Goal: Obtain resource: Obtain resource

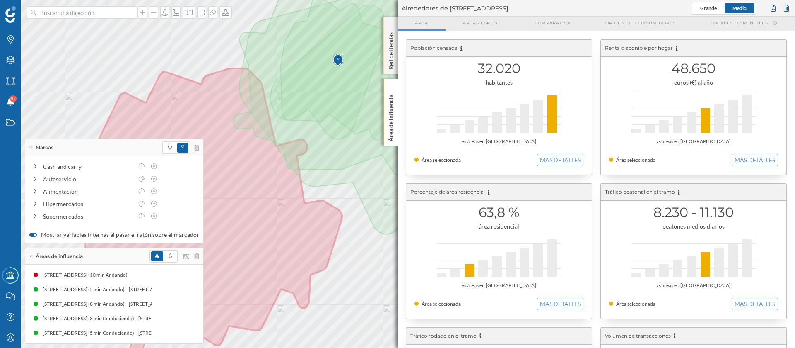
click at [384, 31] on div "Red de tiendas" at bounding box center [390, 45] width 14 height 57
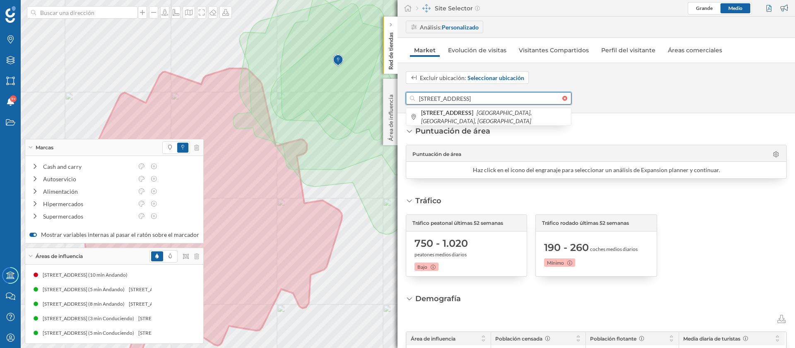
click at [481, 97] on input "[STREET_ADDRESS]" at bounding box center [488, 98] width 147 height 12
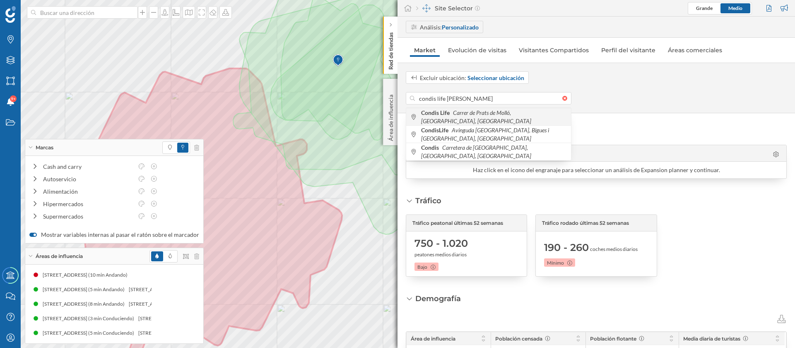
click at [470, 122] on div "Condis Life Carrer de Prats de Molló, [GEOGRAPHIC_DATA], [GEOGRAPHIC_DATA]" at bounding box center [488, 116] width 165 height 17
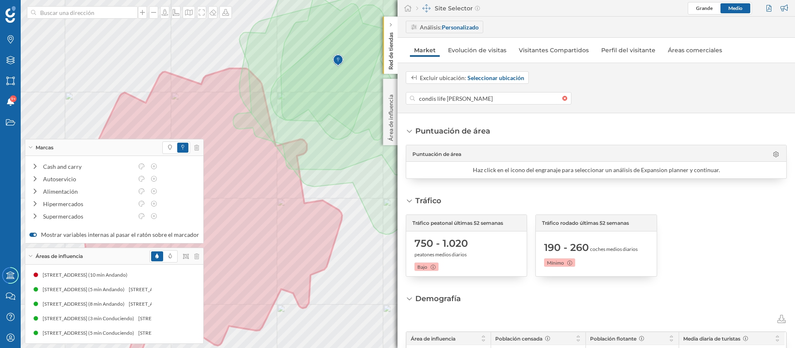
type input "[STREET_ADDRESS]"
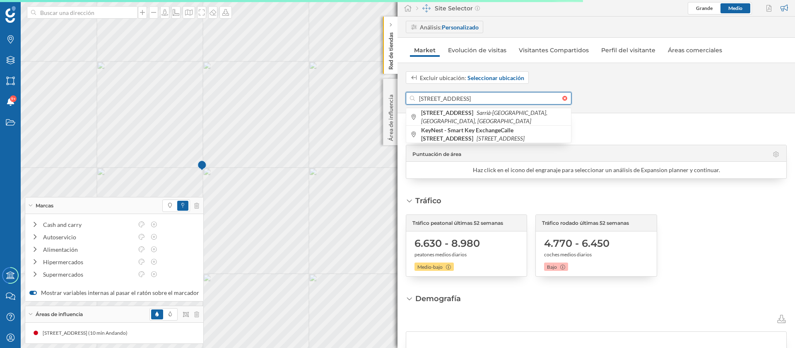
click at [343, 96] on div "Marcas Capas Áreas Notificaciones 9+ Estados Academy Contacta con nosotros Cent…" at bounding box center [397, 174] width 795 height 348
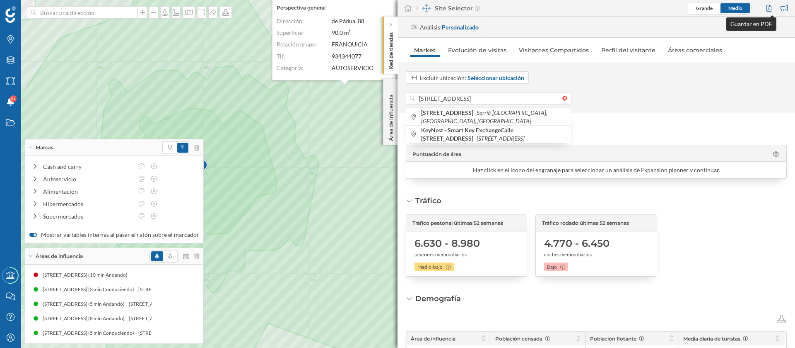
click at [768, 5] on div at bounding box center [770, 8] width 11 height 12
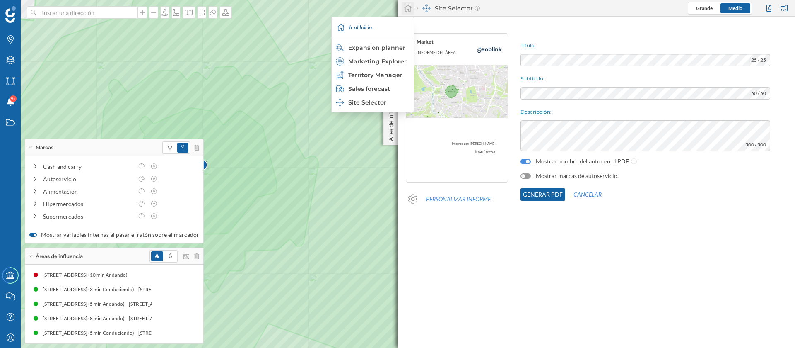
click at [411, 6] on icon at bounding box center [407, 8] width 7 height 7
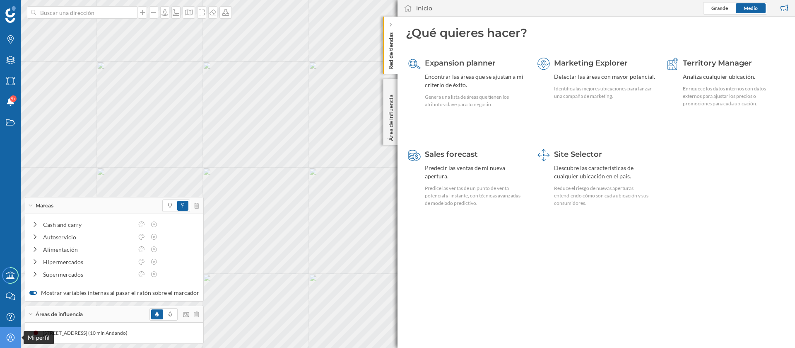
click at [10, 344] on div "Mi perfil" at bounding box center [10, 337] width 21 height 21
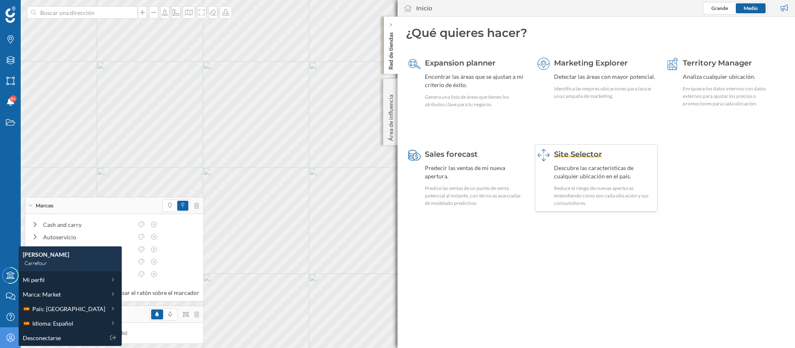
click at [591, 170] on div "Descubre las características de cualquier ubicación en el país." at bounding box center [604, 172] width 101 height 17
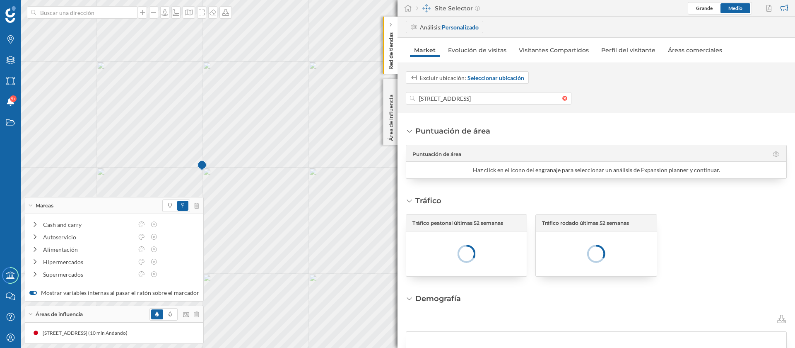
scroll to position [0, 47]
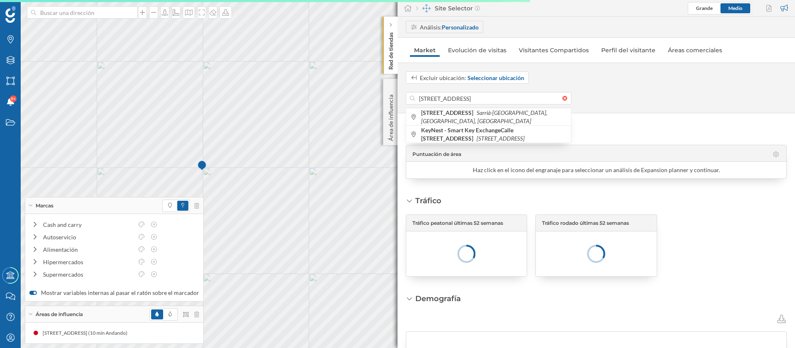
click at [474, 97] on input "[STREET_ADDRESS]" at bounding box center [488, 98] width 147 height 12
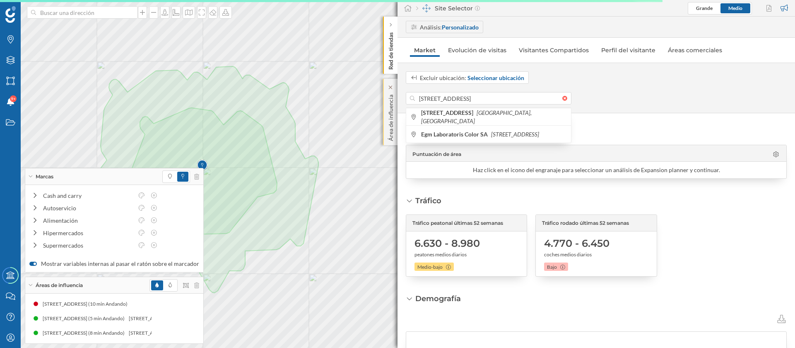
click at [383, 87] on div "Marcas Capas Áreas Notificaciones 9+ Estados Academy Contacta con nosotros Cent…" at bounding box center [397, 174] width 795 height 348
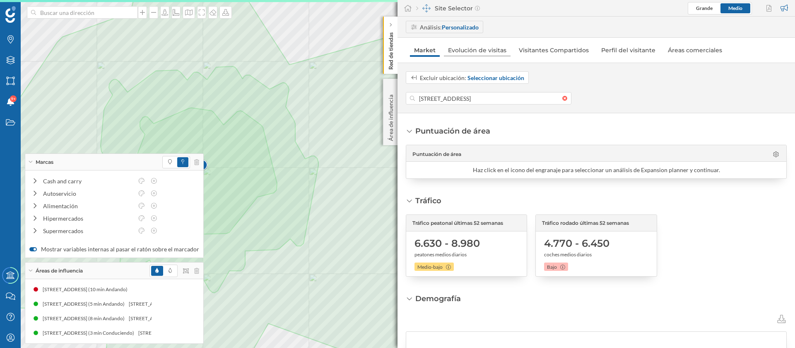
type input "¡"
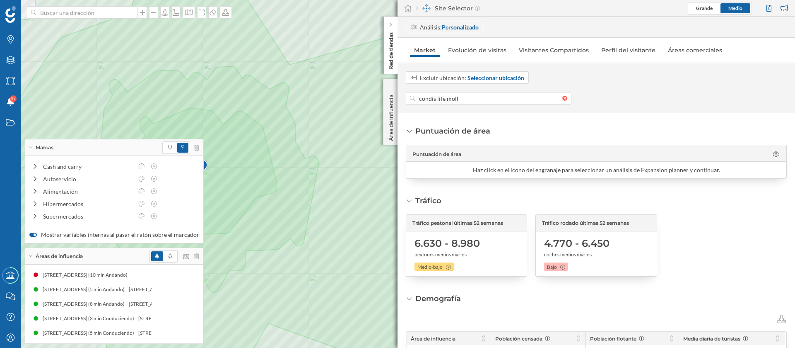
type input "condis life mollo"
click at [302, 91] on div "Marcas Capas Áreas Notificaciones 9+ Estados Academy Contacta con nosotros Cent…" at bounding box center [397, 174] width 795 height 348
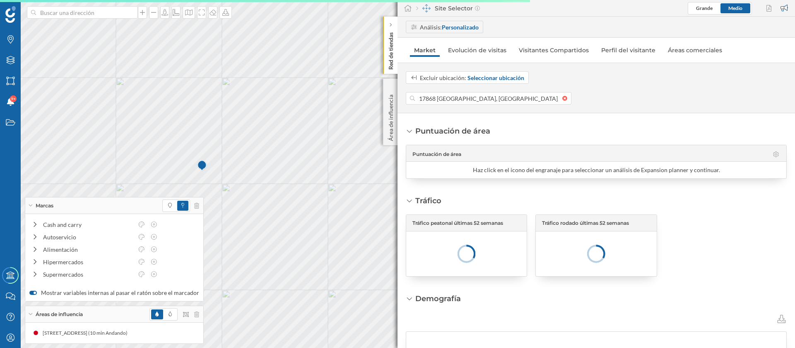
click at [472, 91] on div "Excluir ubicación: Seleccionar ubicación 17868 [GEOGRAPHIC_DATA], [GEOGRAPHIC_D…" at bounding box center [597, 87] width 398 height 33
click at [478, 95] on input "17868 [GEOGRAPHIC_DATA], [GEOGRAPHIC_DATA], [GEOGRAPHIC_DATA]" at bounding box center [488, 98] width 147 height 12
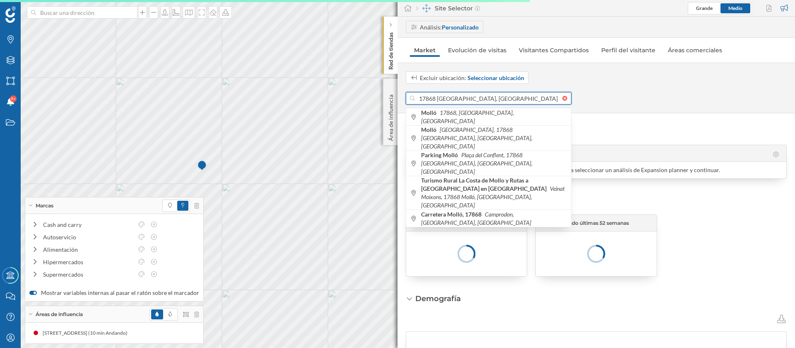
click at [478, 95] on input "17868 [GEOGRAPHIC_DATA], [GEOGRAPHIC_DATA], [GEOGRAPHIC_DATA]" at bounding box center [488, 98] width 147 height 12
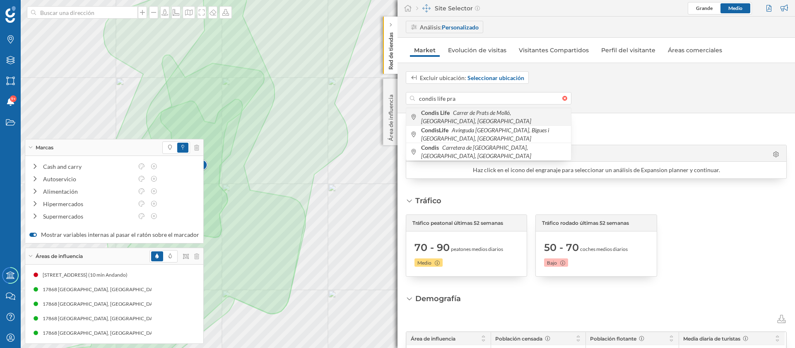
click at [480, 117] on icon "Carrer de Prats de Molló, [GEOGRAPHIC_DATA], [GEOGRAPHIC_DATA]" at bounding box center [476, 116] width 110 height 15
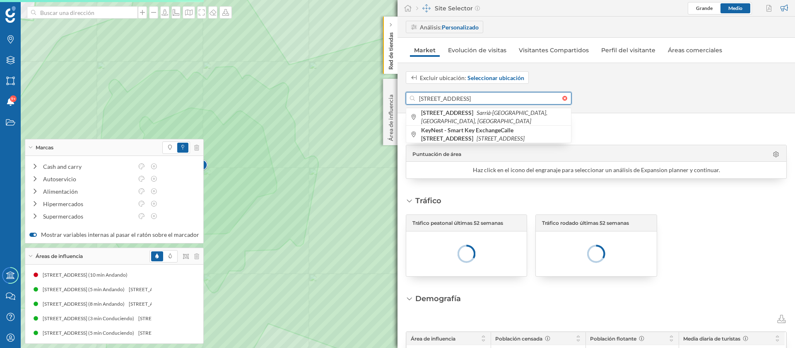
drag, startPoint x: 467, startPoint y: 97, endPoint x: 411, endPoint y: 99, distance: 56.0
click at [411, 99] on div "[STREET_ADDRESS]" at bounding box center [489, 98] width 166 height 12
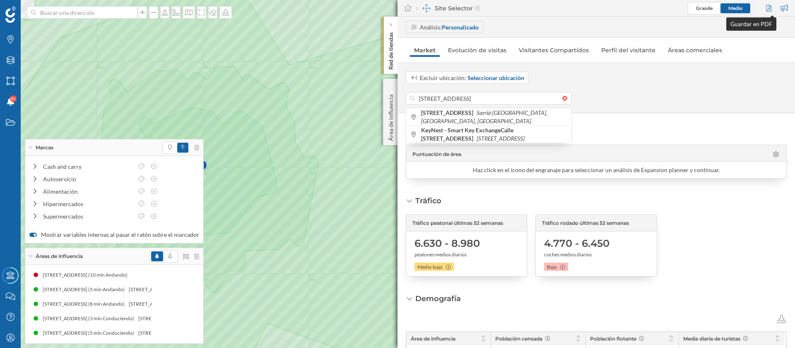
drag, startPoint x: 771, startPoint y: 9, endPoint x: 749, endPoint y: 22, distance: 25.8
click at [771, 9] on div at bounding box center [770, 8] width 11 height 12
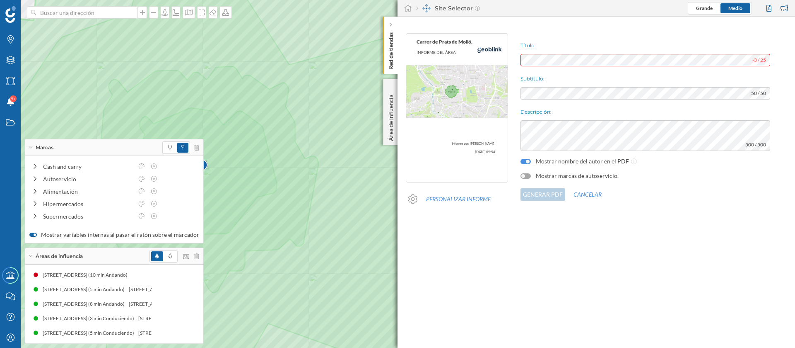
click at [526, 175] on div at bounding box center [526, 175] width 10 height 5
click at [549, 189] on button "Generar PDF" at bounding box center [543, 194] width 45 height 12
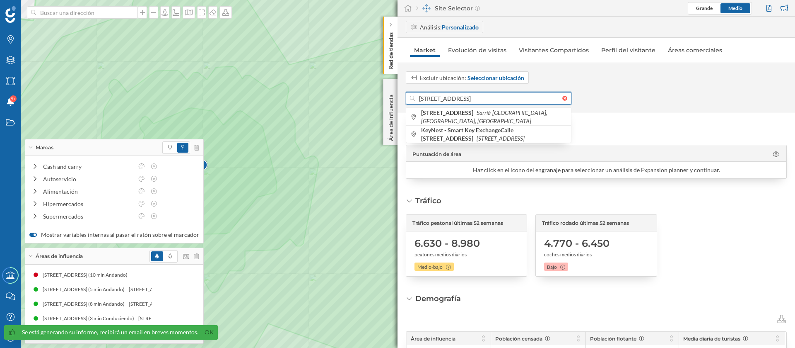
click at [456, 95] on input "[STREET_ADDRESS]" at bounding box center [488, 98] width 147 height 12
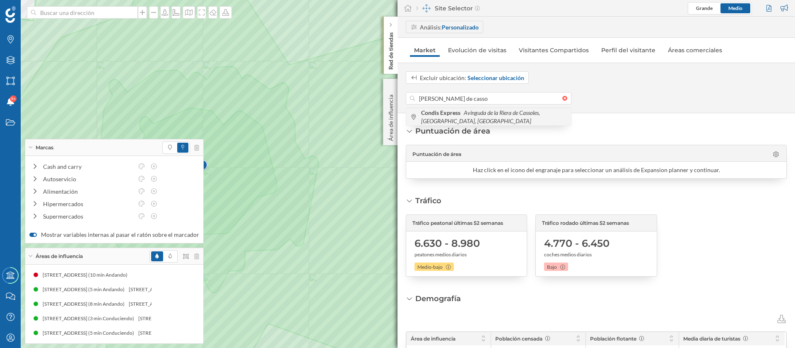
click at [477, 115] on icon "Avinguda de la Riera de Cassoles, [GEOGRAPHIC_DATA], [GEOGRAPHIC_DATA]" at bounding box center [480, 116] width 119 height 15
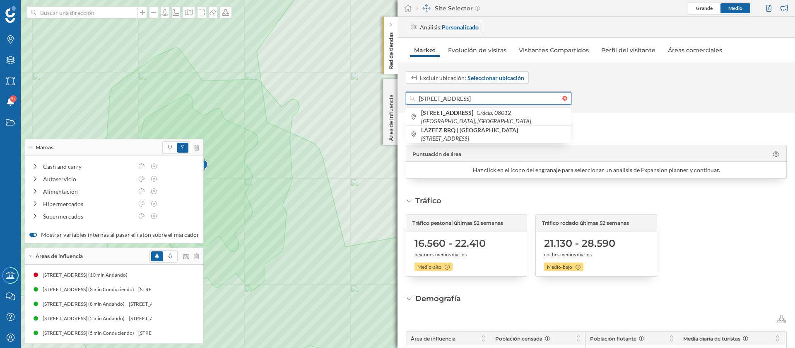
drag, startPoint x: 506, startPoint y: 97, endPoint x: 515, endPoint y: 107, distance: 13.2
click at [506, 97] on input "[STREET_ADDRESS]" at bounding box center [488, 98] width 147 height 12
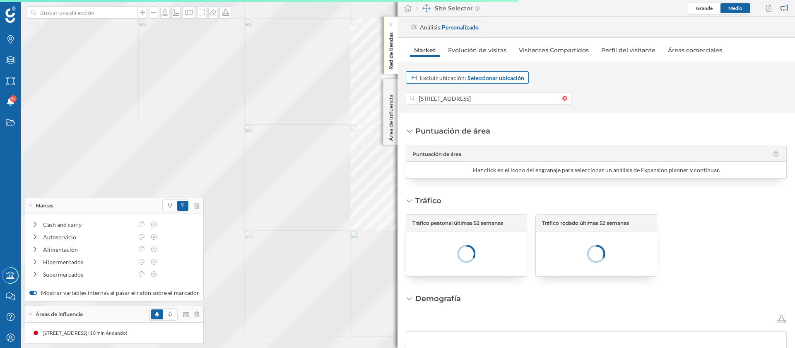
click at [436, 82] on div "Marcas Capas Áreas Notificaciones 9+ Estados Academy Contacta con nosotros Cent…" at bounding box center [397, 174] width 795 height 348
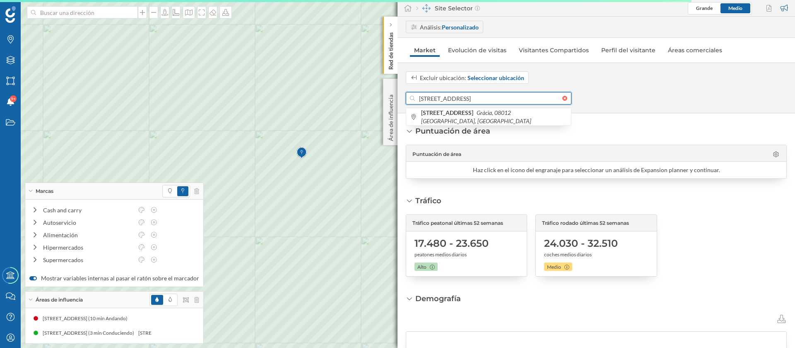
drag, startPoint x: 511, startPoint y: 97, endPoint x: 403, endPoint y: 95, distance: 107.3
click at [403, 95] on div "Excluir ubicación: Seleccionar ubicación [STREET_ADDRESS] [STREET_ADDRESS]" at bounding box center [597, 87] width 398 height 33
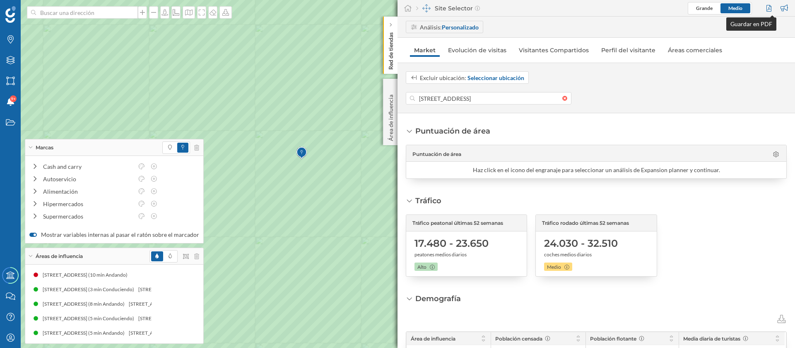
click at [768, 8] on div at bounding box center [770, 8] width 11 height 12
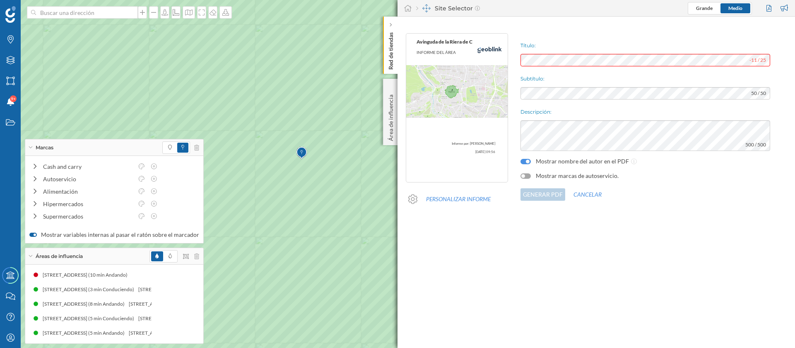
click at [524, 174] on div at bounding box center [524, 176] width 4 height 4
click at [536, 198] on button "Generar PDF" at bounding box center [543, 194] width 45 height 12
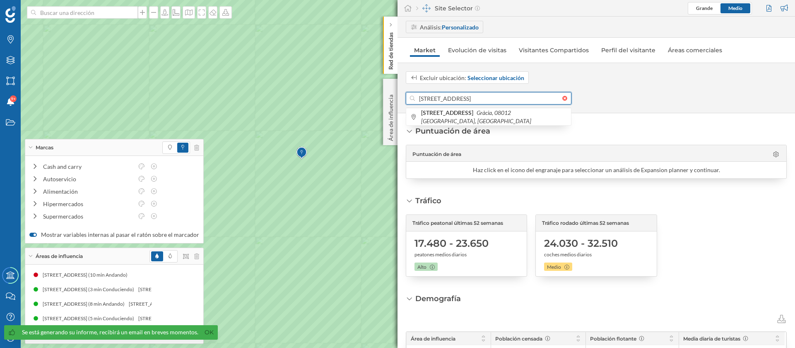
click at [448, 96] on input "[STREET_ADDRESS]" at bounding box center [488, 98] width 147 height 12
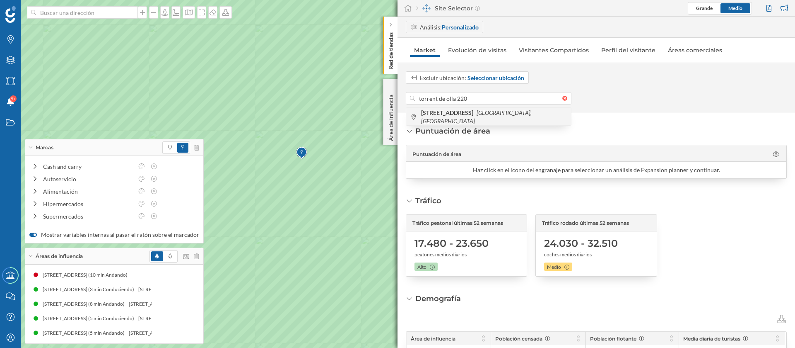
click at [489, 112] on span "[STREET_ADDRESS]" at bounding box center [494, 117] width 146 height 17
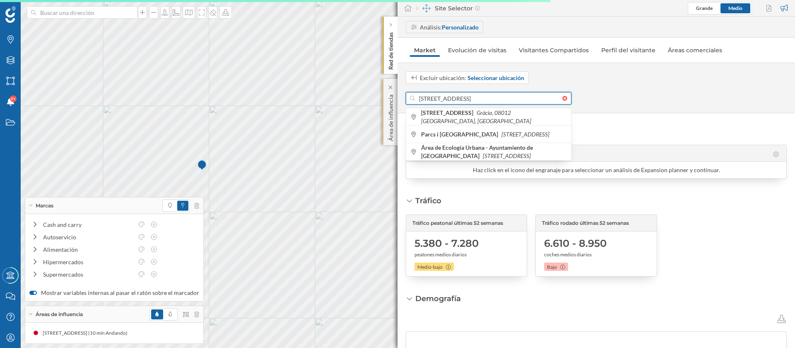
drag, startPoint x: 500, startPoint y: 96, endPoint x: 386, endPoint y: 92, distance: 114.0
click at [386, 92] on div "Marcas Capas Áreas Notificaciones 9+ Estados Academy Contacta con nosotros Cent…" at bounding box center [397, 174] width 795 height 348
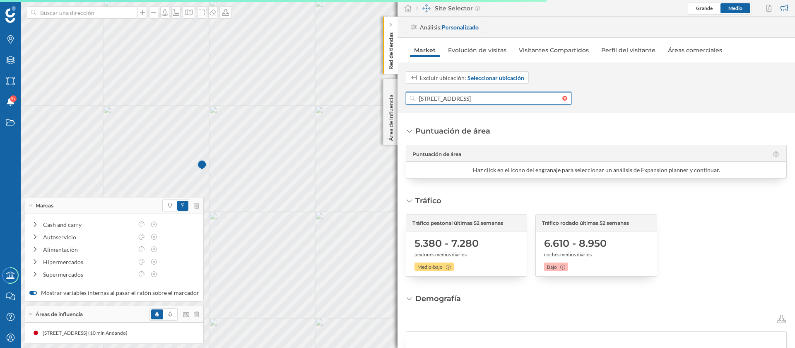
click at [486, 101] on input "[STREET_ADDRESS]" at bounding box center [488, 98] width 147 height 12
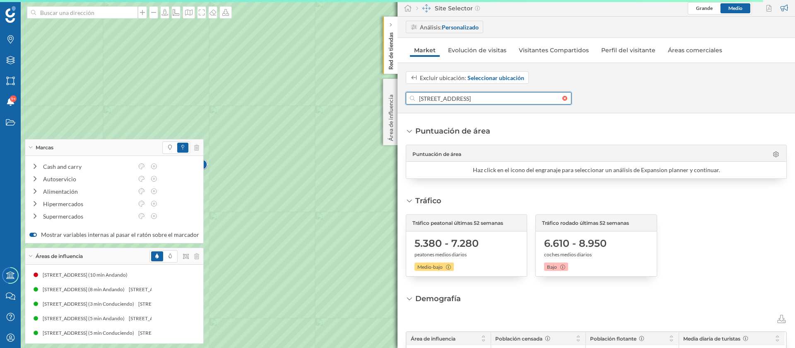
drag, startPoint x: 500, startPoint y: 97, endPoint x: 420, endPoint y: 96, distance: 80.8
click at [420, 96] on input "[STREET_ADDRESS]" at bounding box center [488, 98] width 147 height 12
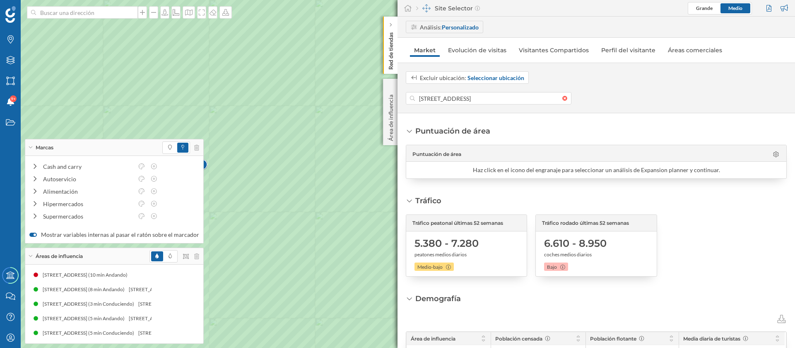
click at [765, 10] on div at bounding box center [770, 8] width 11 height 12
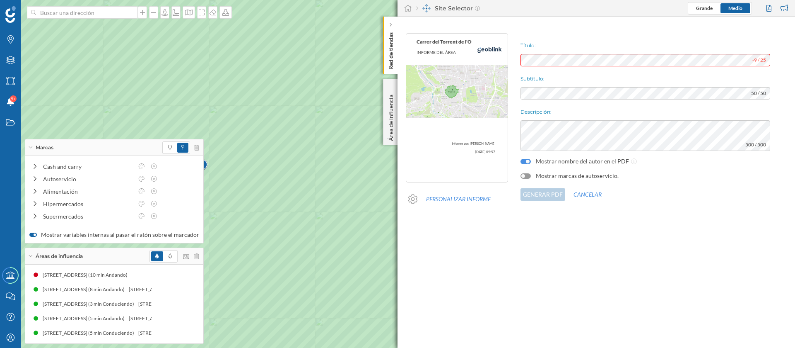
click at [527, 178] on div "Mostrar marcas de autoservicio." at bounding box center [570, 176] width 98 height 8
click at [527, 173] on div at bounding box center [526, 175] width 10 height 5
click at [547, 194] on button "Generar PDF" at bounding box center [543, 194] width 45 height 12
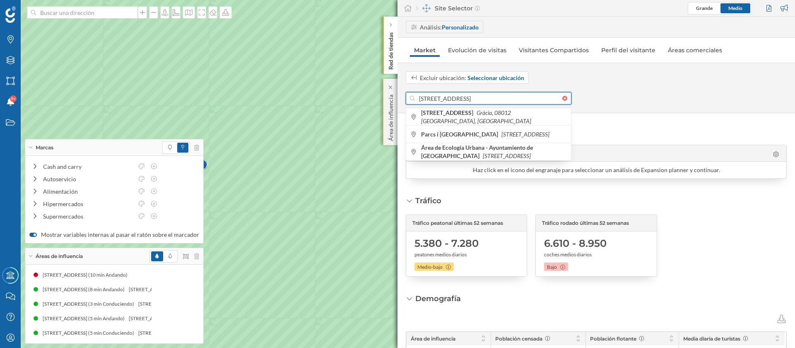
click at [350, 98] on div "Marcas Capas Áreas Notificaciones 9+ Estados Academy Contacta con nosotros Cent…" at bounding box center [397, 174] width 795 height 348
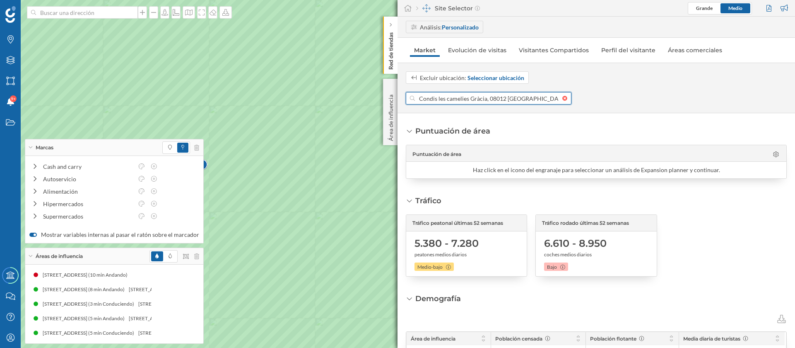
drag, startPoint x: 471, startPoint y: 99, endPoint x: 590, endPoint y: 75, distance: 122.2
click at [582, 91] on div "Excluir ubicación: Seleccionar ubicación Condis les camelies Gràcia, [GEOGRAPHI…" at bounding box center [597, 87] width 398 height 33
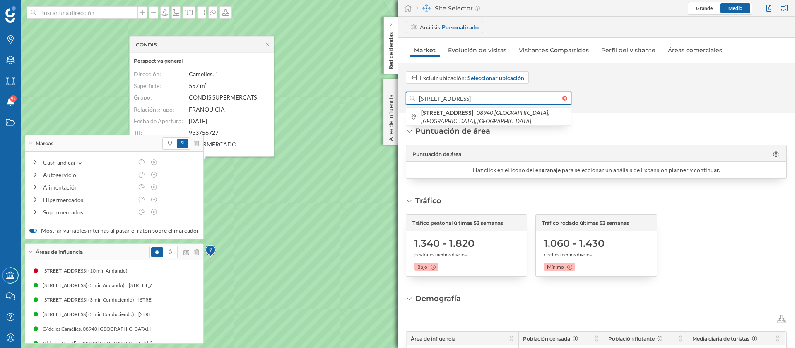
click at [483, 97] on input "[STREET_ADDRESS]" at bounding box center [488, 98] width 147 height 12
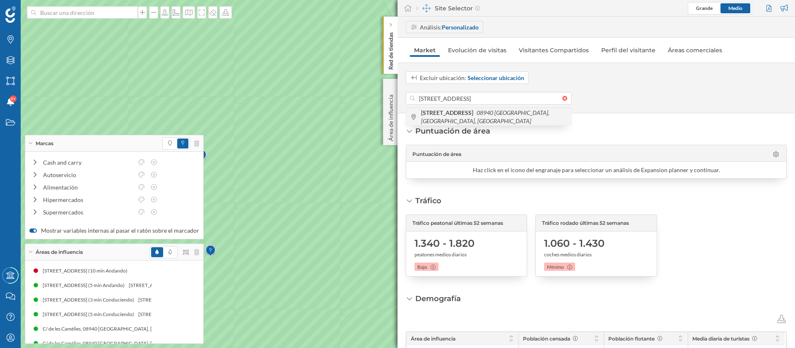
click at [481, 117] on span "[STREET_ADDRESS]" at bounding box center [494, 117] width 146 height 17
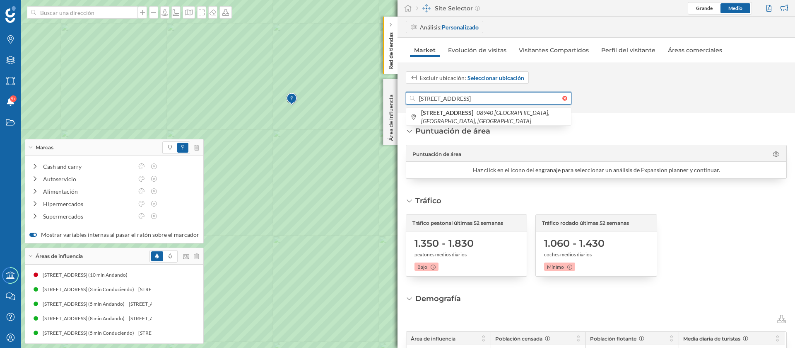
click at [452, 101] on input "[STREET_ADDRESS]" at bounding box center [488, 98] width 147 height 12
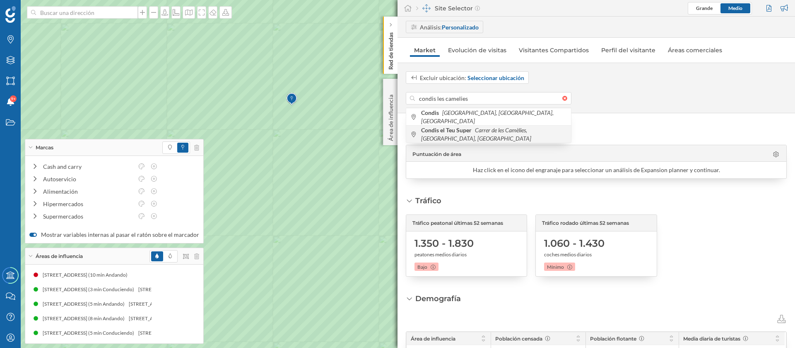
click at [466, 128] on b "Condis el Teu Super" at bounding box center [447, 129] width 53 height 7
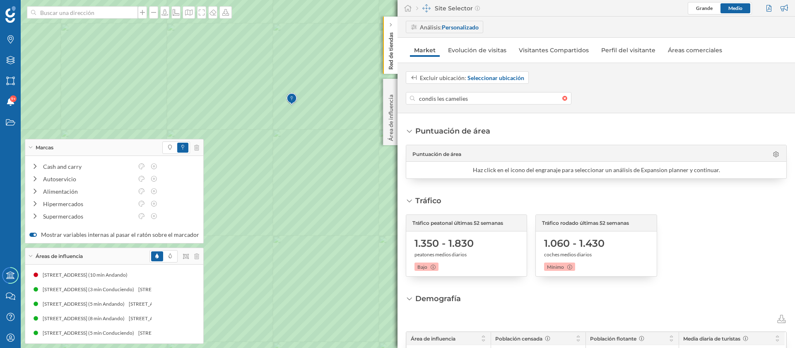
type input "[DOMAIN_NAME][STREET_ADDRESS]"
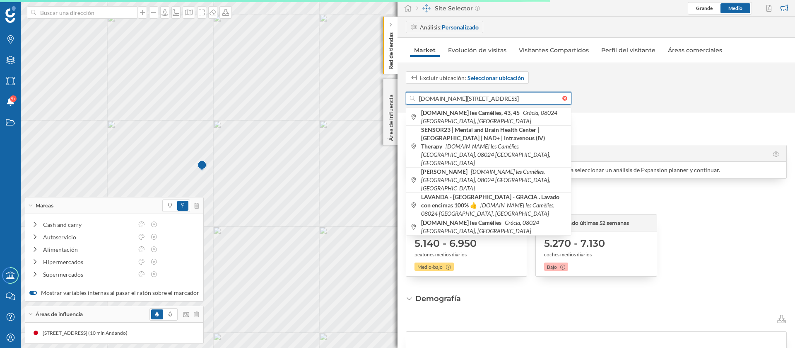
drag, startPoint x: 481, startPoint y: 97, endPoint x: 415, endPoint y: 97, distance: 65.9
click at [415, 97] on div "[DOMAIN_NAME][STREET_ADDRESS]" at bounding box center [489, 98] width 166 height 12
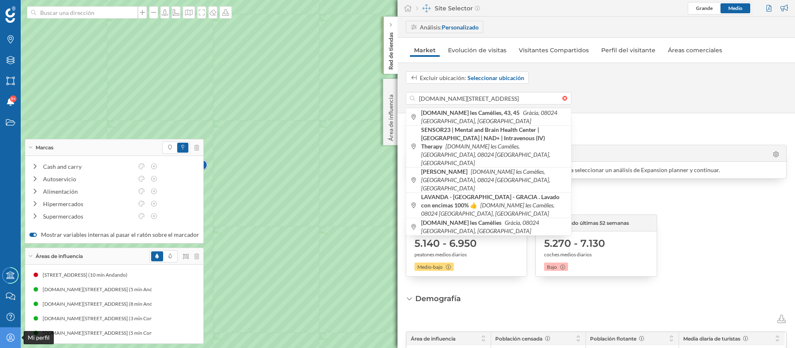
click at [6, 333] on icon "Mi perfil" at bounding box center [10, 337] width 10 height 8
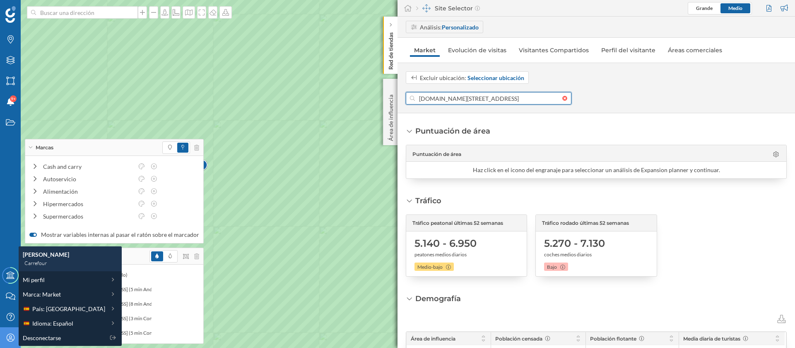
click at [494, 92] on input "[DOMAIN_NAME][STREET_ADDRESS]" at bounding box center [488, 98] width 147 height 12
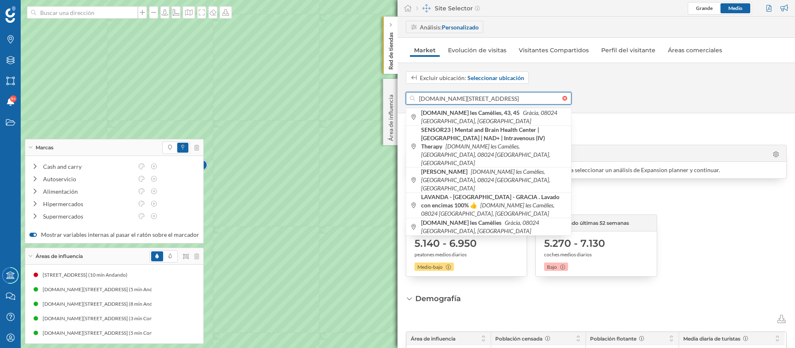
click at [494, 92] on input "[DOMAIN_NAME][STREET_ADDRESS]" at bounding box center [488, 98] width 147 height 12
click at [11, 334] on icon "Mi perfil" at bounding box center [10, 337] width 10 height 8
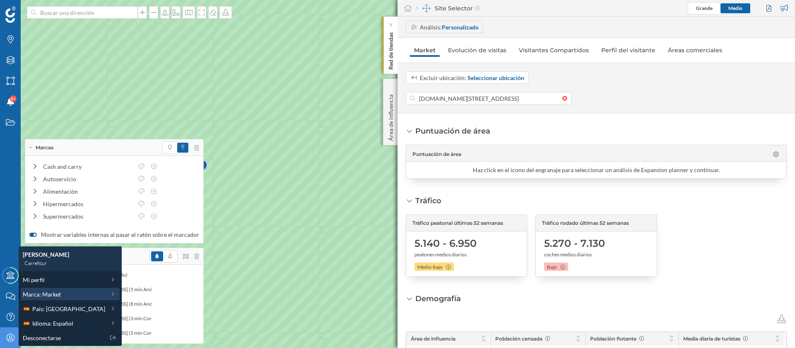
click at [71, 292] on div "Marca: Market" at bounding box center [64, 294] width 82 height 9
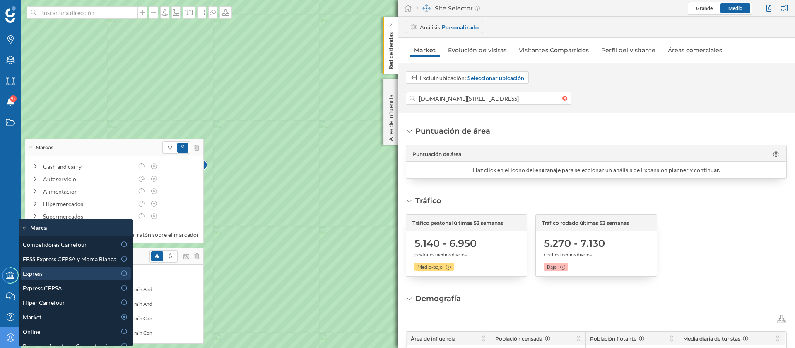
click at [73, 274] on div "Express" at bounding box center [70, 273] width 94 height 9
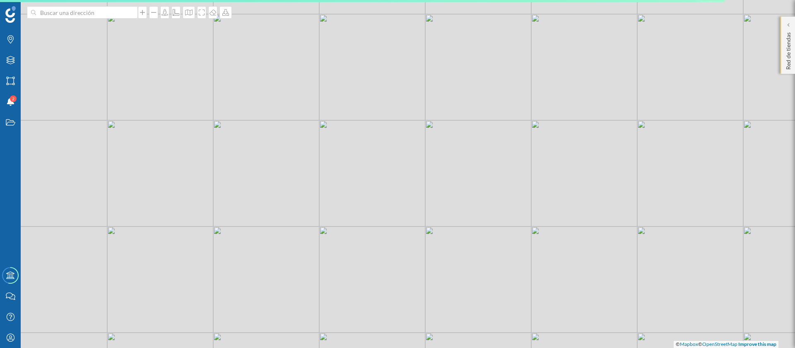
click at [792, 45] on p "Red de tiendas" at bounding box center [789, 49] width 8 height 41
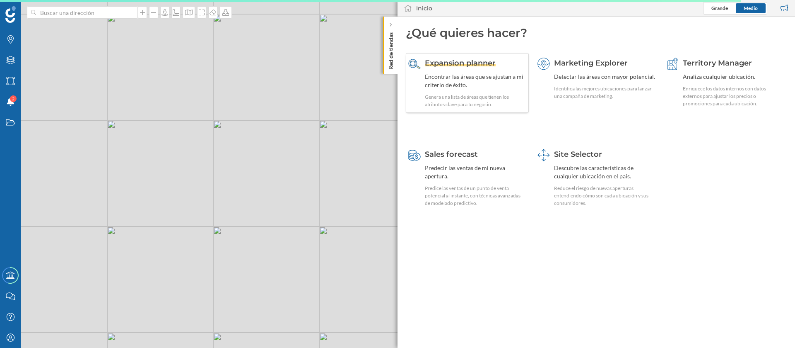
click at [455, 81] on div "Encontrar las áreas que se ajustan a mi criterio de éxito." at bounding box center [475, 80] width 101 height 17
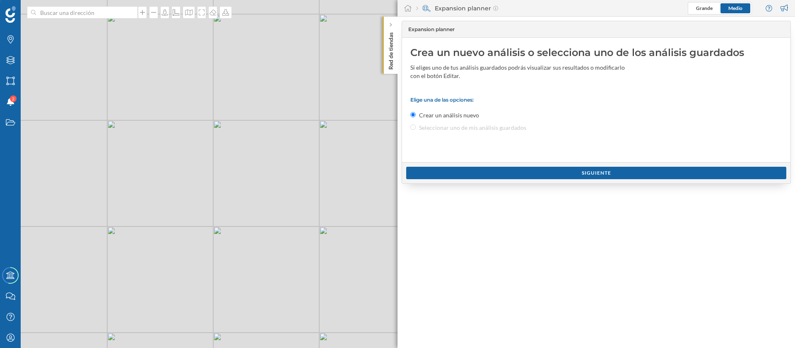
click at [467, 112] on div "Crea un nuevo análisis o selecciona uno de los análisis guardados Si eliges uno…" at bounding box center [596, 100] width 389 height 124
click at [387, 26] on div at bounding box center [391, 25] width 8 height 8
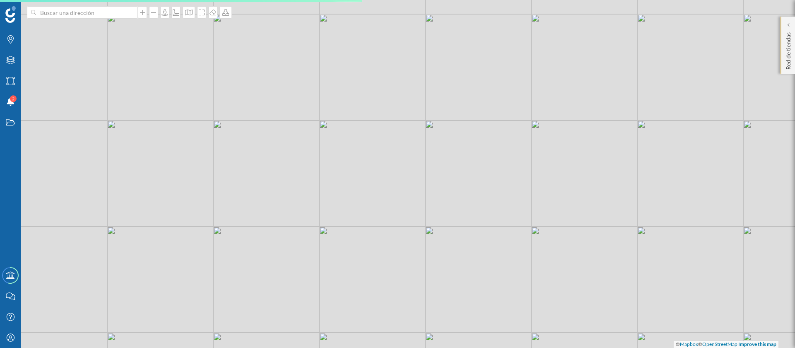
click at [795, 19] on div "Red de tiendas" at bounding box center [788, 45] width 14 height 57
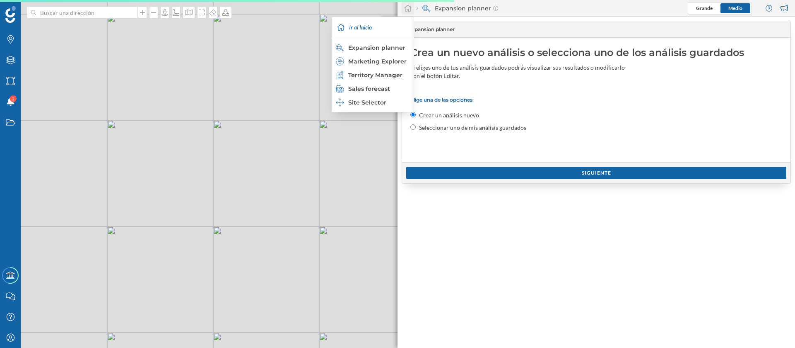
click at [408, 10] on icon at bounding box center [408, 8] width 8 height 7
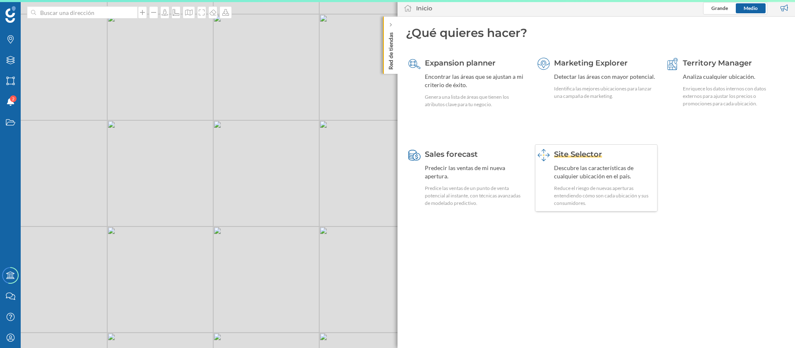
click at [587, 172] on div "Descubre las características de cualquier ubicación en el país." at bounding box center [604, 172] width 101 height 17
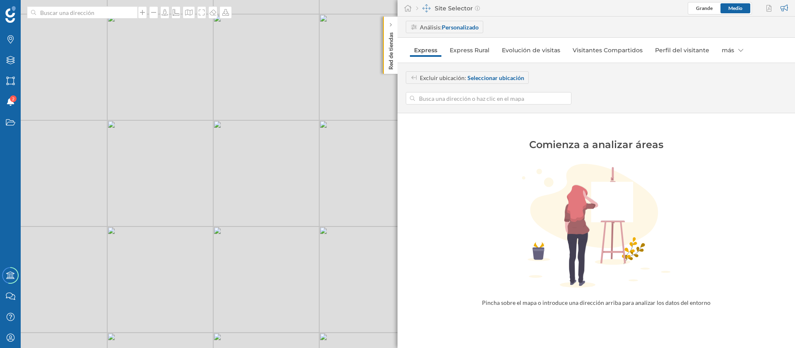
click at [493, 102] on input at bounding box center [488, 98] width 147 height 12
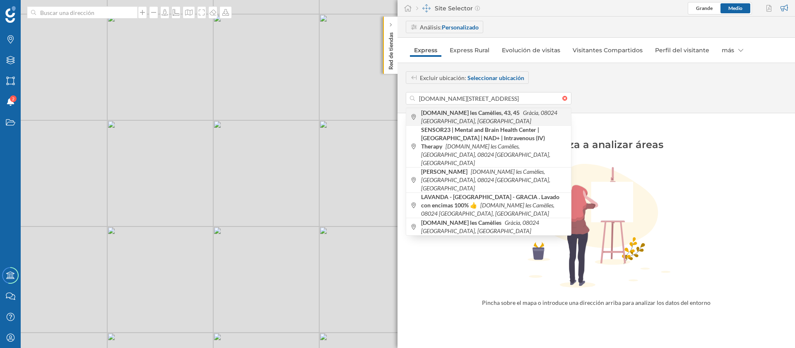
type input "[DOMAIN_NAME][STREET_ADDRESS]"
click at [490, 119] on icon "Gràcia, 08024 [GEOGRAPHIC_DATA], [GEOGRAPHIC_DATA]" at bounding box center [489, 116] width 136 height 15
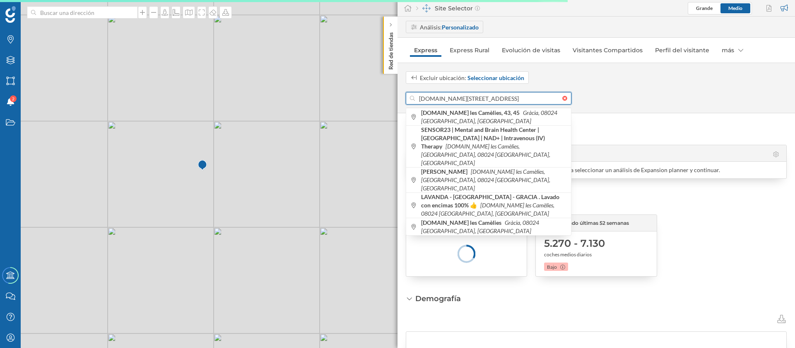
drag, startPoint x: 481, startPoint y: 99, endPoint x: 397, endPoint y: 100, distance: 83.3
click at [397, 100] on div "Marcas Capas Áreas Notificaciones 2 Estados Academy Contacta con nosotros Centr…" at bounding box center [397, 174] width 795 height 348
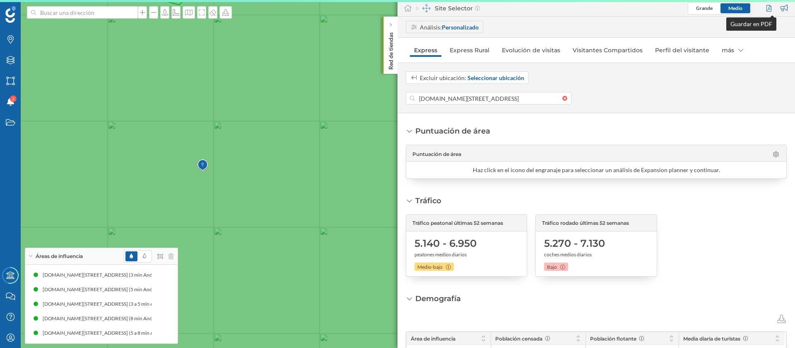
click at [767, 11] on div at bounding box center [770, 8] width 11 height 12
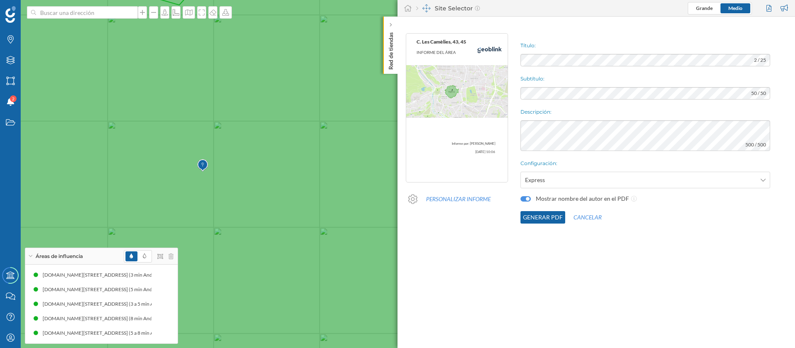
click at [546, 218] on button "Generar PDF" at bounding box center [543, 217] width 45 height 12
